Goal: Information Seeking & Learning: Stay updated

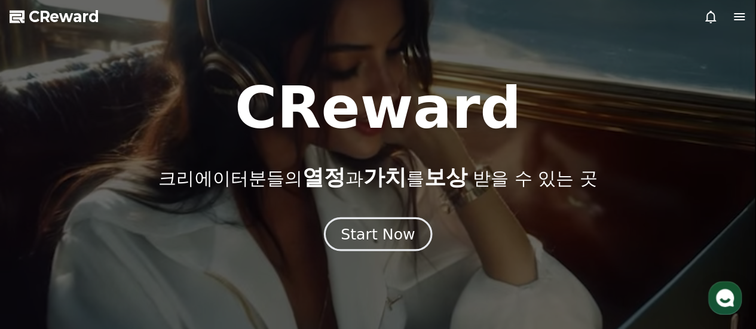
drag, startPoint x: 0, startPoint y: 0, endPoint x: 376, endPoint y: 235, distance: 443.5
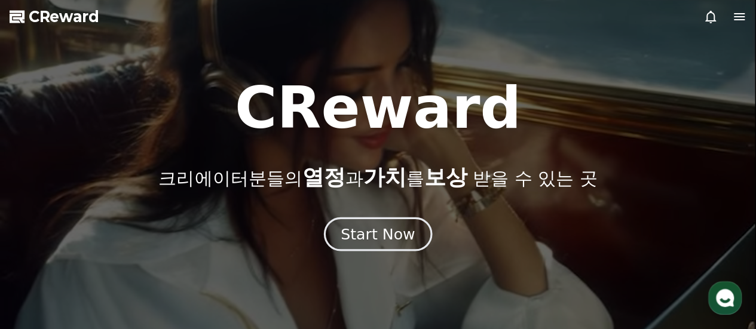
click at [376, 235] on div "Start Now" at bounding box center [377, 234] width 74 height 20
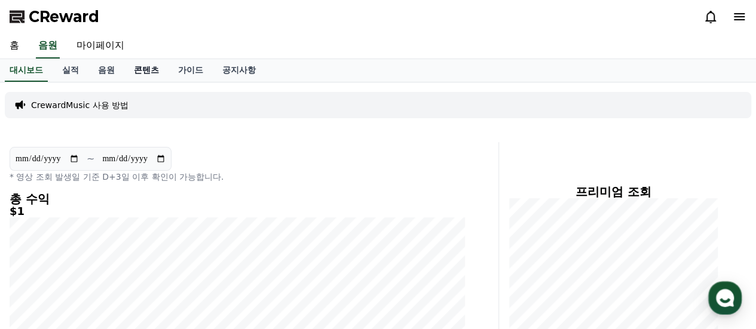
click at [136, 71] on link "콘텐츠" at bounding box center [146, 70] width 44 height 23
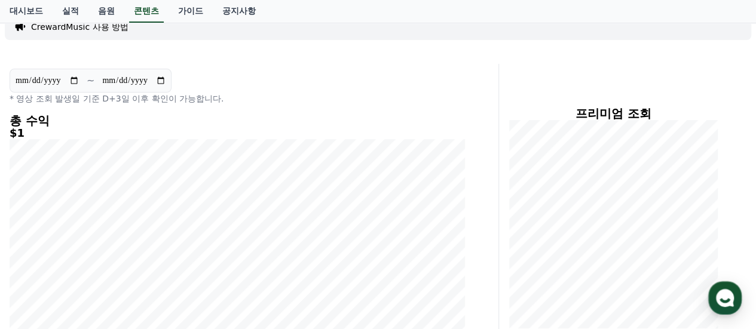
scroll to position [60, 0]
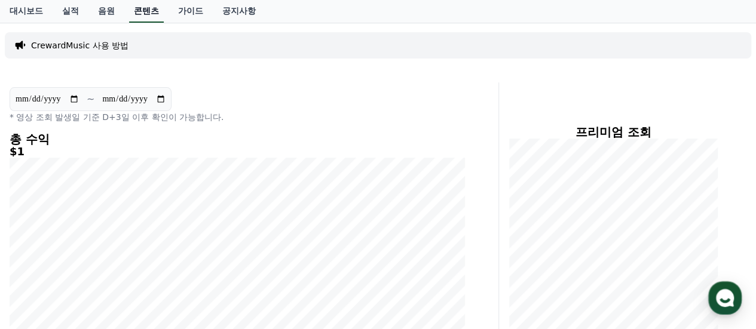
click at [143, 15] on link "콘텐츠" at bounding box center [146, 11] width 35 height 23
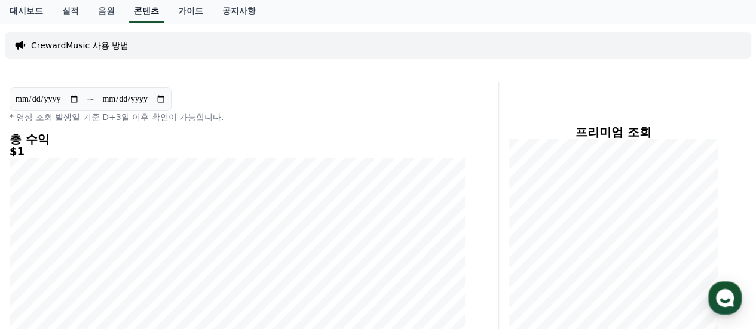
click at [143, 15] on link "콘텐츠" at bounding box center [146, 11] width 35 height 23
click at [23, 10] on link "대시보드" at bounding box center [26, 11] width 53 height 23
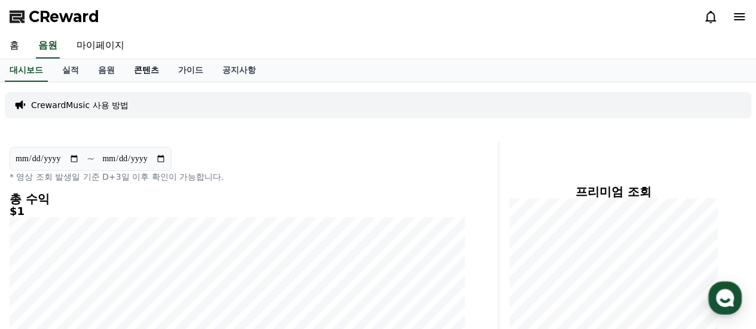
click at [148, 76] on link "콘텐츠" at bounding box center [146, 70] width 44 height 23
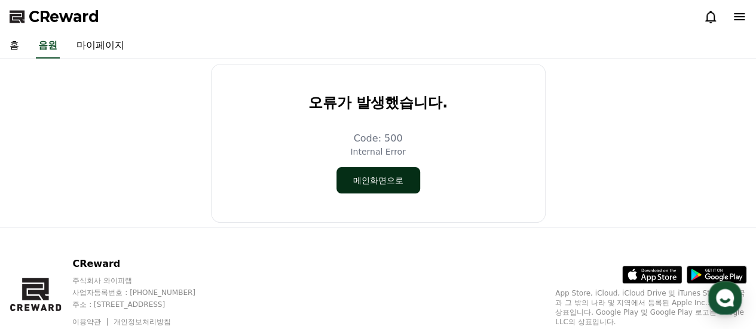
click at [377, 185] on button "메인화면으로" at bounding box center [378, 180] width 84 height 26
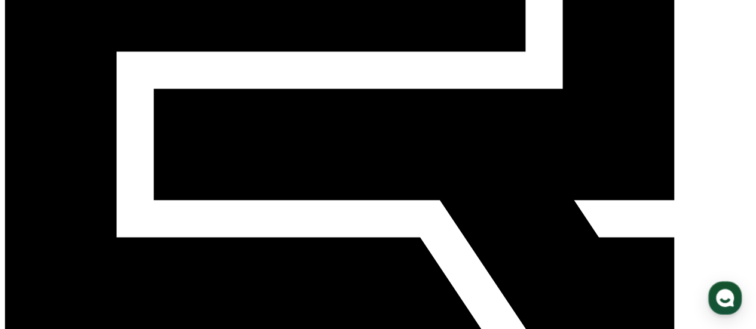
scroll to position [358, 0]
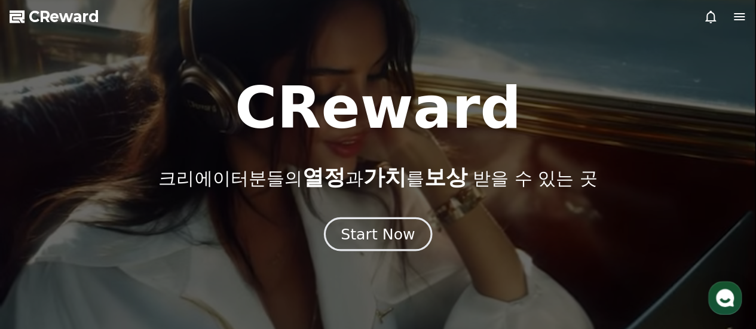
click at [386, 245] on button "Start Now" at bounding box center [378, 234] width 108 height 34
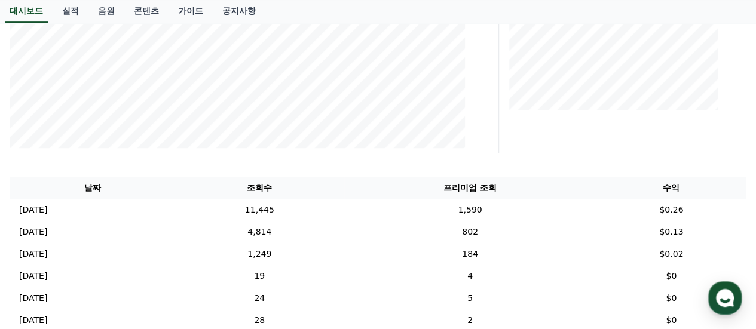
scroll to position [299, 0]
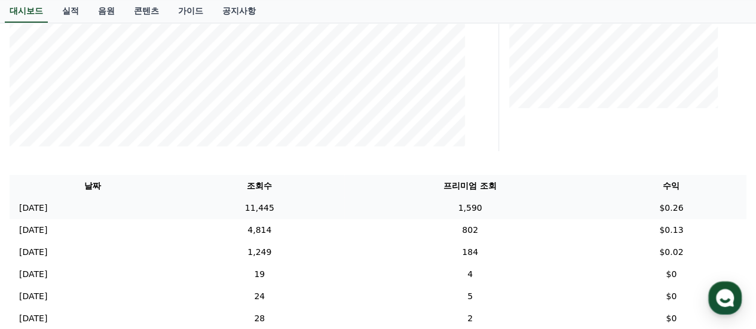
click at [290, 207] on td "11,445" at bounding box center [259, 208] width 169 height 22
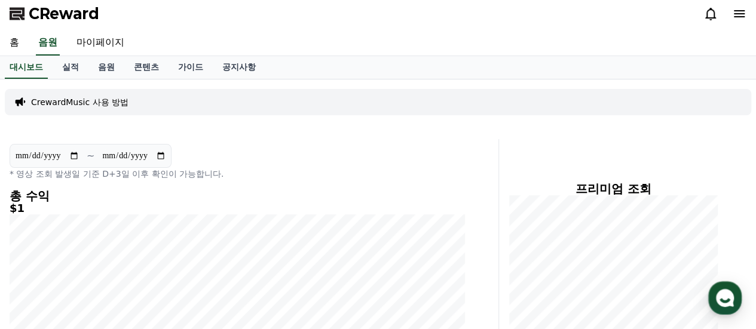
scroll to position [0, 0]
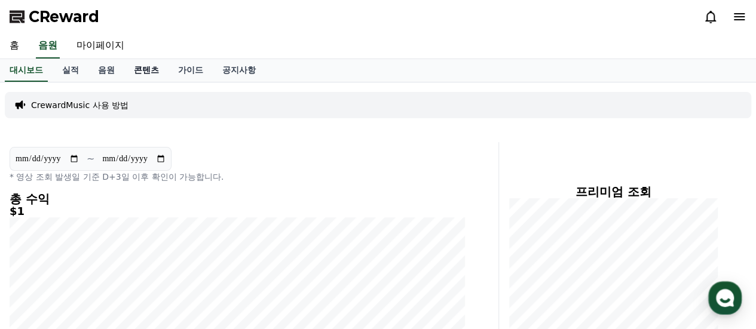
click at [146, 71] on link "콘텐츠" at bounding box center [146, 70] width 44 height 23
click at [104, 69] on link "음원" at bounding box center [106, 70] width 36 height 23
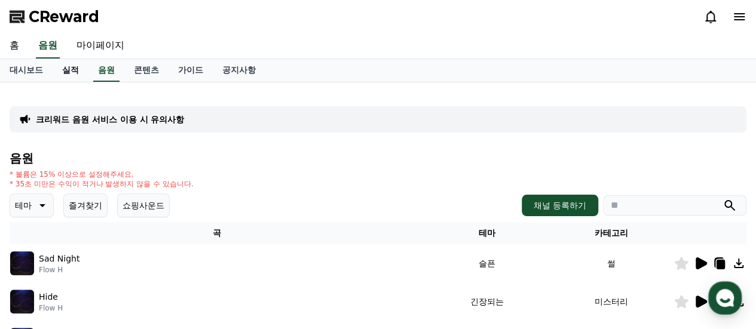
click at [62, 65] on link "실적" at bounding box center [71, 70] width 36 height 23
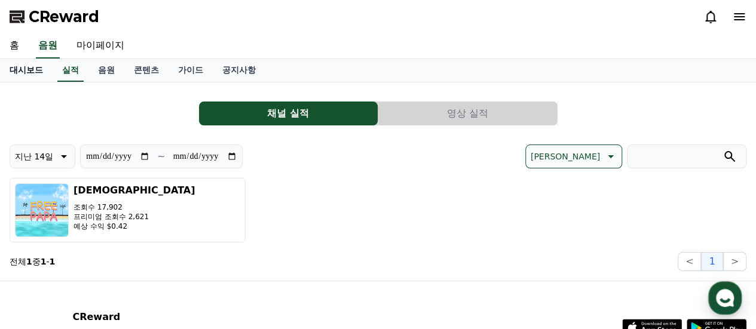
click at [30, 73] on link "대시보드" at bounding box center [26, 70] width 53 height 23
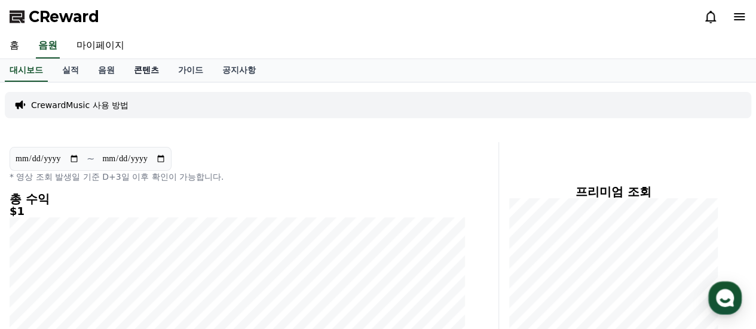
click at [139, 72] on link "콘텐츠" at bounding box center [146, 70] width 44 height 23
click at [738, 19] on icon at bounding box center [739, 17] width 14 height 14
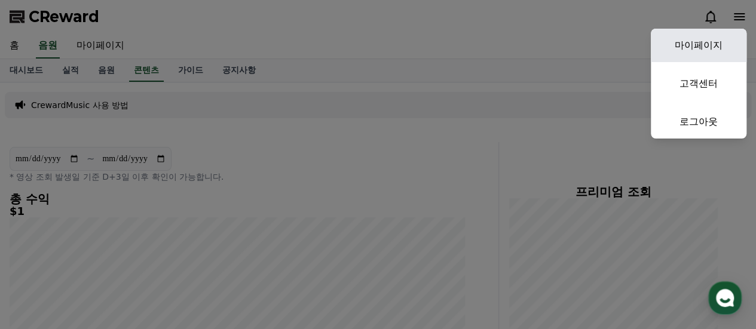
click at [712, 40] on link "마이페이지" at bounding box center [698, 45] width 96 height 33
select select "**********"
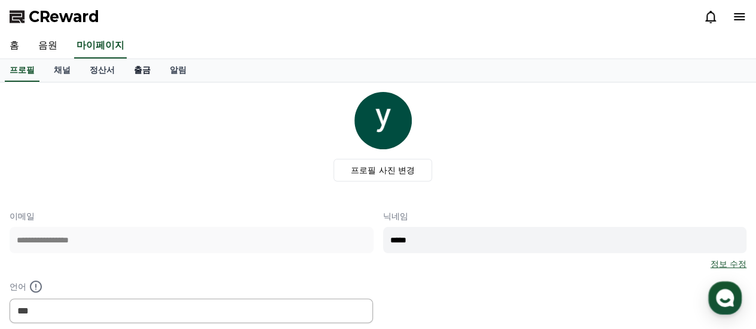
click at [148, 72] on link "출금" at bounding box center [142, 70] width 36 height 23
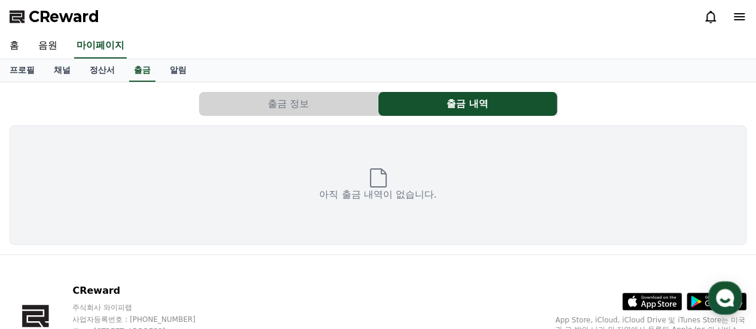
click at [272, 109] on button "출금 정보" at bounding box center [288, 104] width 179 height 24
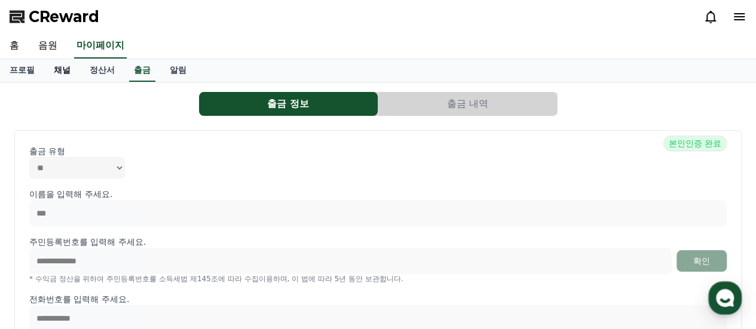
click at [64, 69] on link "채널" at bounding box center [62, 70] width 36 height 23
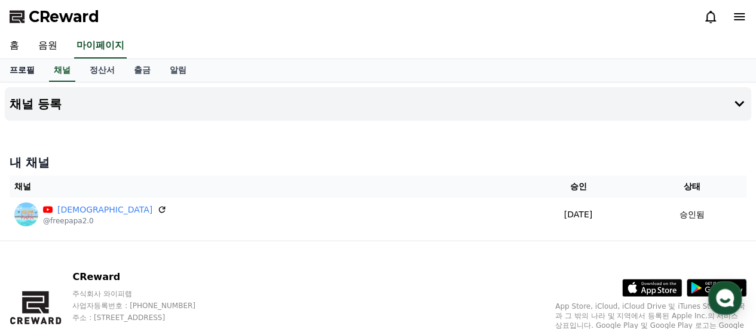
click at [21, 70] on link "프로필" at bounding box center [22, 70] width 44 height 23
select select "**********"
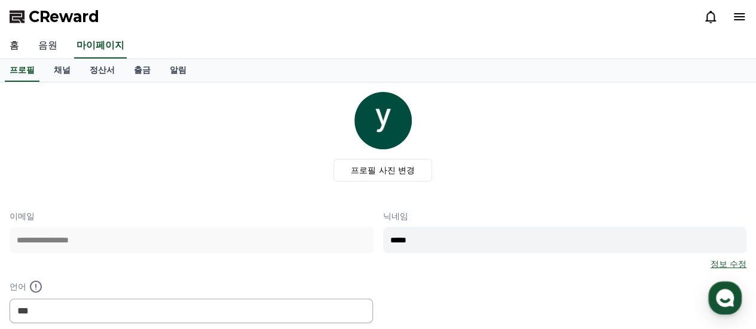
click at [56, 48] on link "음원" at bounding box center [48, 45] width 38 height 25
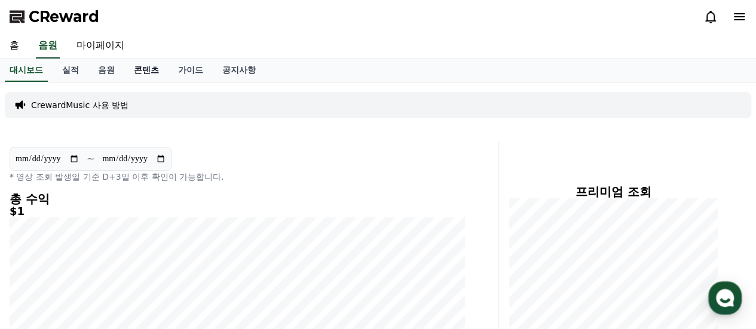
click at [148, 72] on link "콘텐츠" at bounding box center [146, 70] width 44 height 23
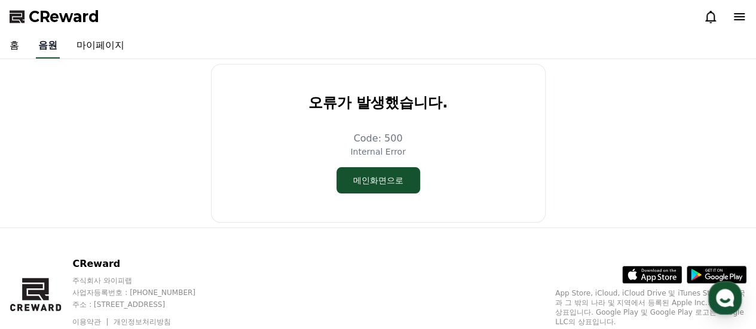
click at [50, 42] on link "음원" at bounding box center [48, 45] width 24 height 25
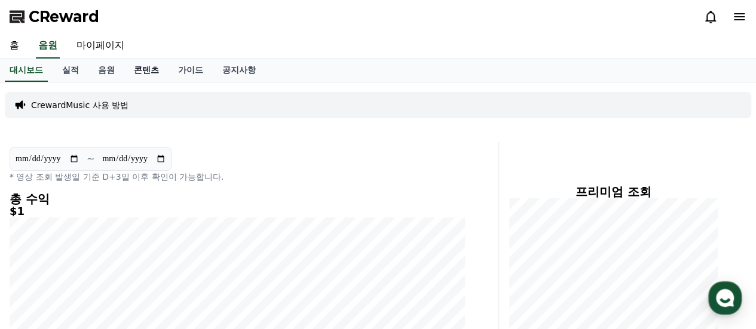
click at [149, 69] on link "콘텐츠" at bounding box center [146, 70] width 44 height 23
click at [190, 72] on link "가이드" at bounding box center [190, 70] width 44 height 23
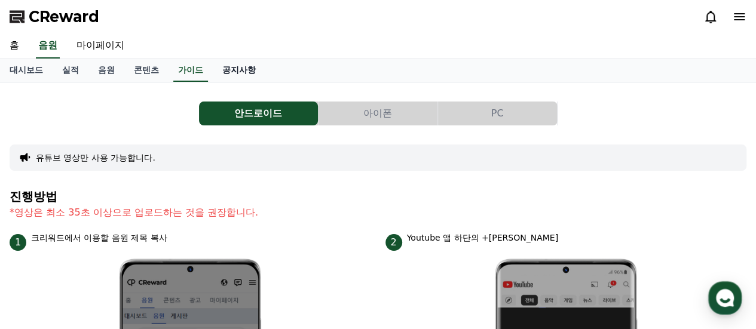
click at [237, 69] on link "공지사항" at bounding box center [239, 70] width 53 height 23
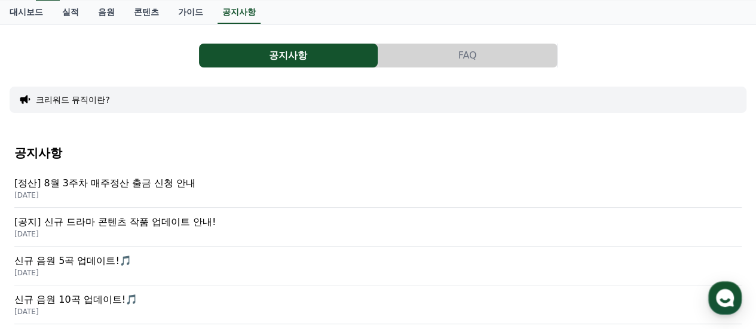
scroll to position [60, 0]
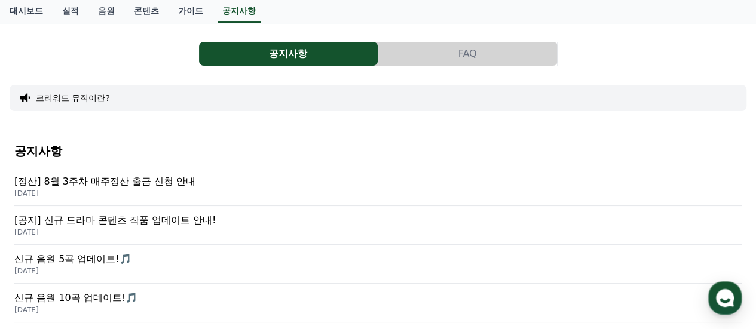
click at [210, 214] on p "[공지] 신규 드라마 콘텐츠 작품 업데이트 안내!" at bounding box center [377, 220] width 727 height 14
